Goal: Task Accomplishment & Management: Manage account settings

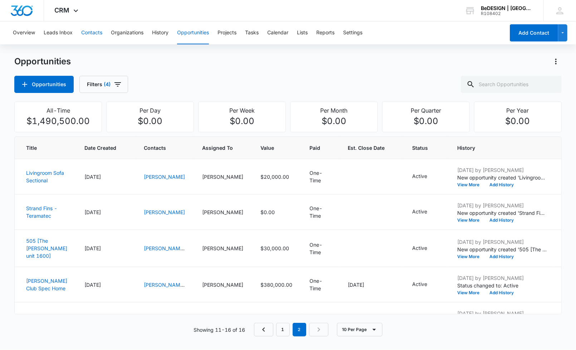
click at [90, 30] on button "Contacts" at bounding box center [91, 32] width 21 height 23
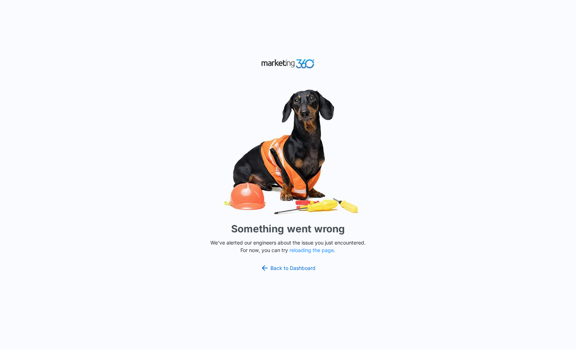
click at [289, 263] on div "Something went wrong We've alerted our engineers about the issue you just encou…" at bounding box center [288, 175] width 576 height 350
click at [289, 264] on link "Back to Dashboard" at bounding box center [288, 268] width 55 height 9
click at [298, 251] on button "reloading the page" at bounding box center [312, 251] width 44 height 6
click at [276, 270] on link "Back to Dashboard" at bounding box center [288, 268] width 55 height 9
